Goal: Navigation & Orientation: Understand site structure

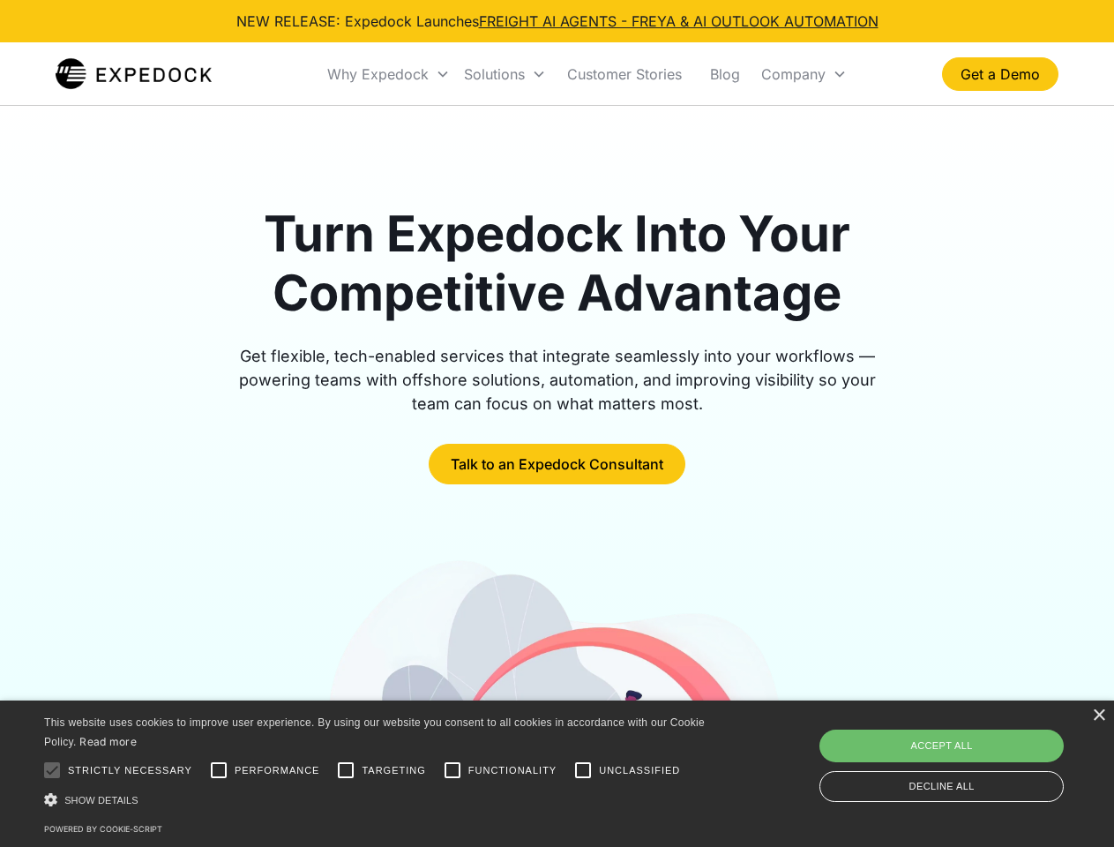
click at [389, 74] on div "Why Expedock" at bounding box center [377, 74] width 101 height 18
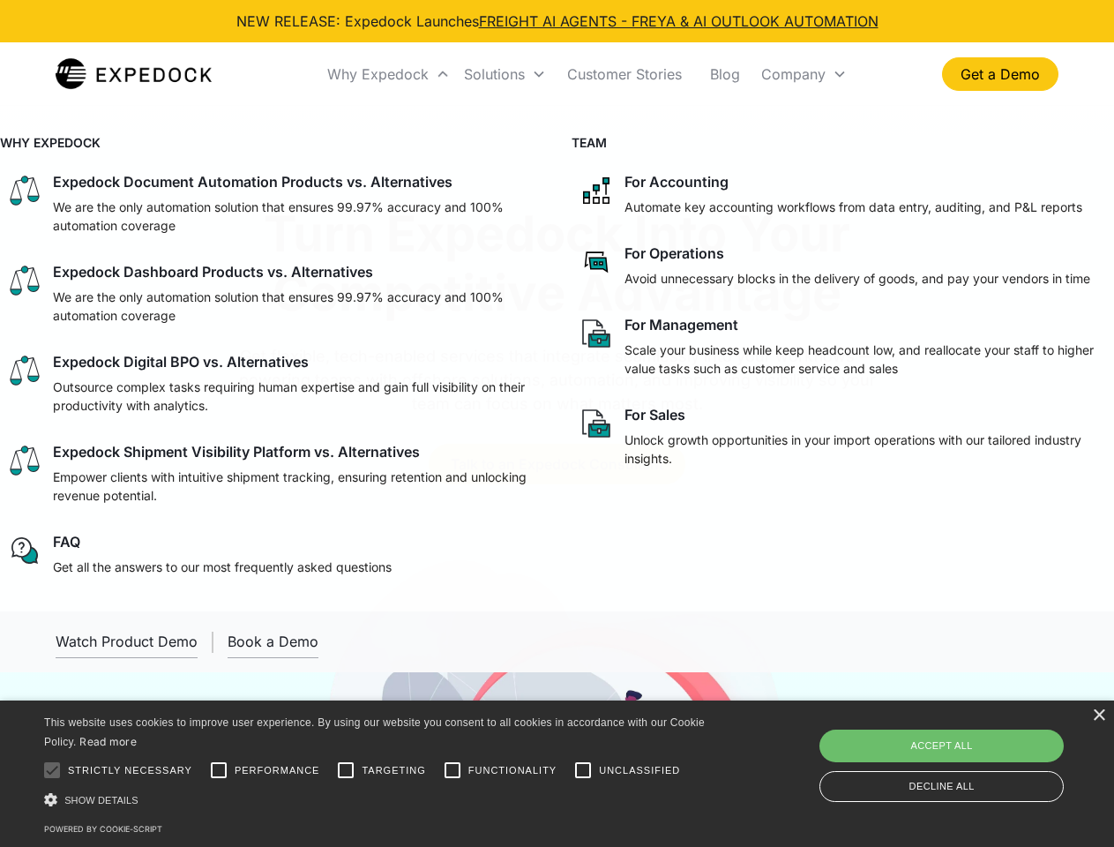
click at [504, 74] on div "Solutions" at bounding box center [494, 74] width 61 height 18
click at [803, 74] on div "Company" at bounding box center [793, 74] width 64 height 18
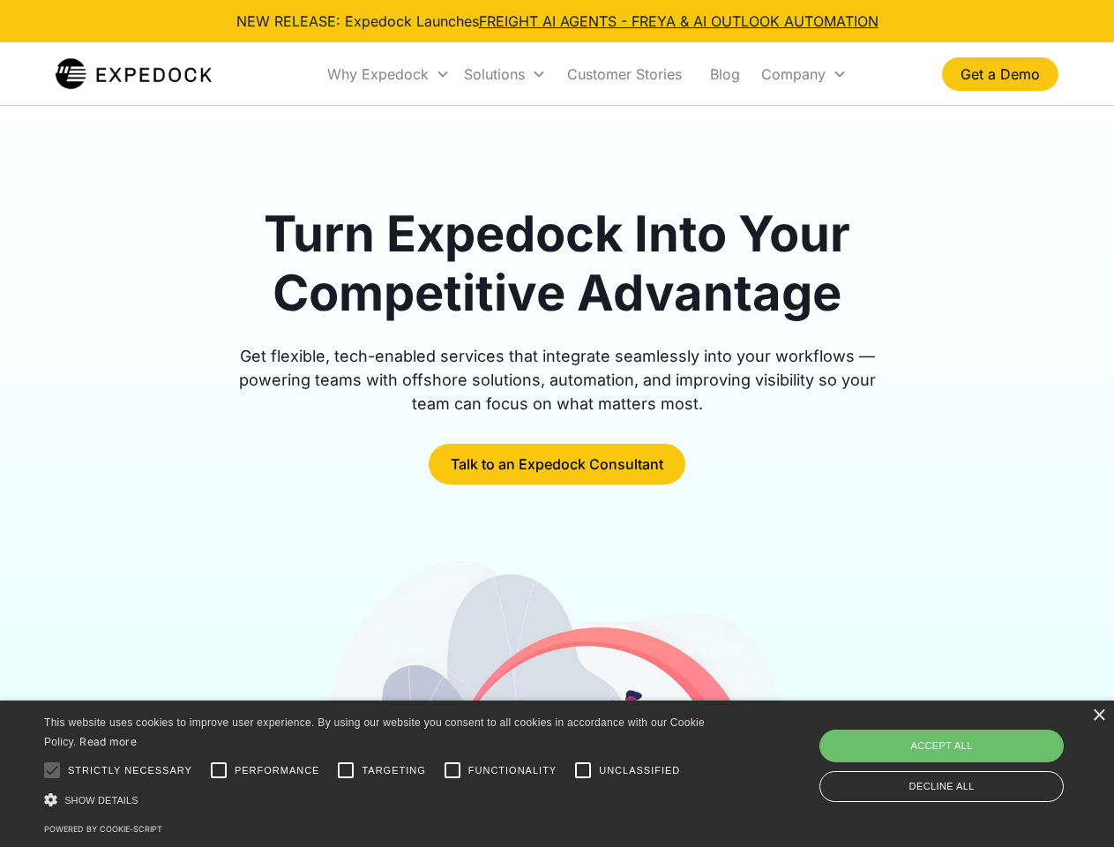
click at [52, 770] on div at bounding box center [51, 769] width 35 height 35
click at [219, 770] on input "Performance" at bounding box center [218, 769] width 35 height 35
checkbox input "true"
click at [346, 770] on input "Targeting" at bounding box center [345, 769] width 35 height 35
checkbox input "true"
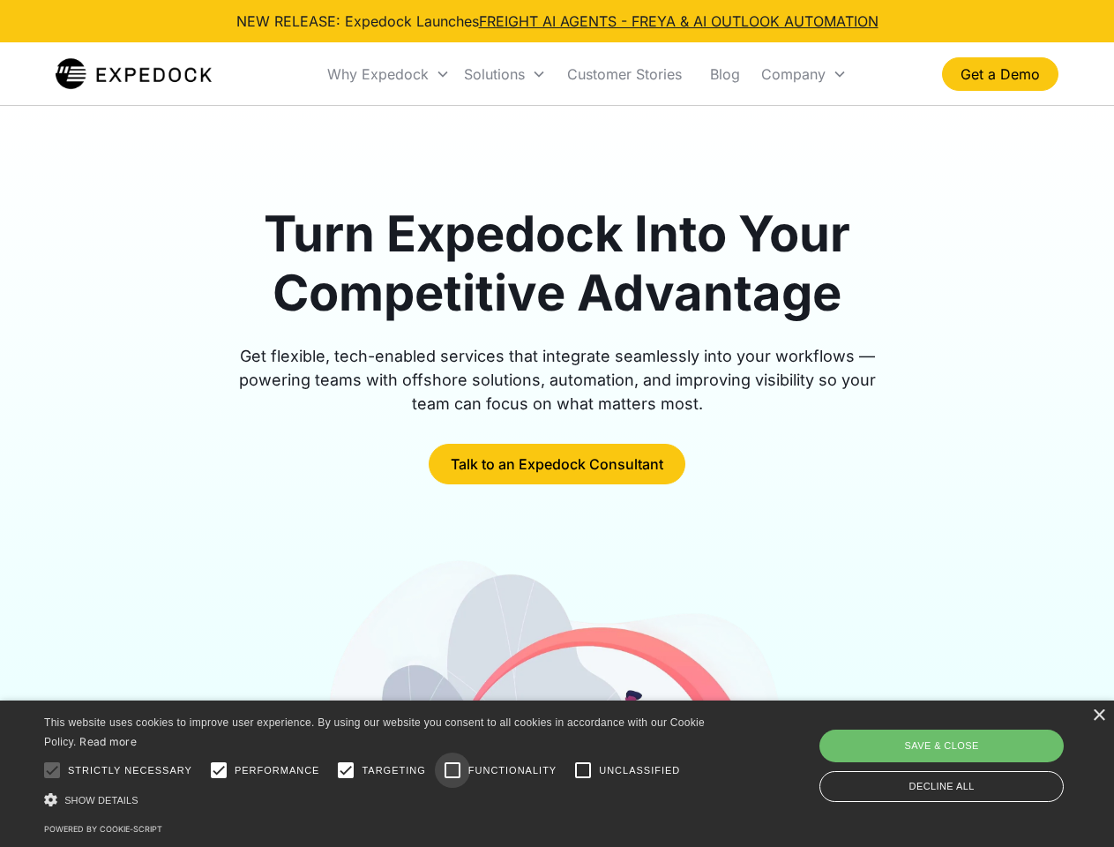
click at [452, 770] on input "Functionality" at bounding box center [452, 769] width 35 height 35
checkbox input "true"
click at [583, 770] on input "Unclassified" at bounding box center [582, 769] width 35 height 35
checkbox input "true"
click at [377, 799] on div "Show details Hide details" at bounding box center [377, 799] width 667 height 19
